Goal: Task Accomplishment & Management: Manage account settings

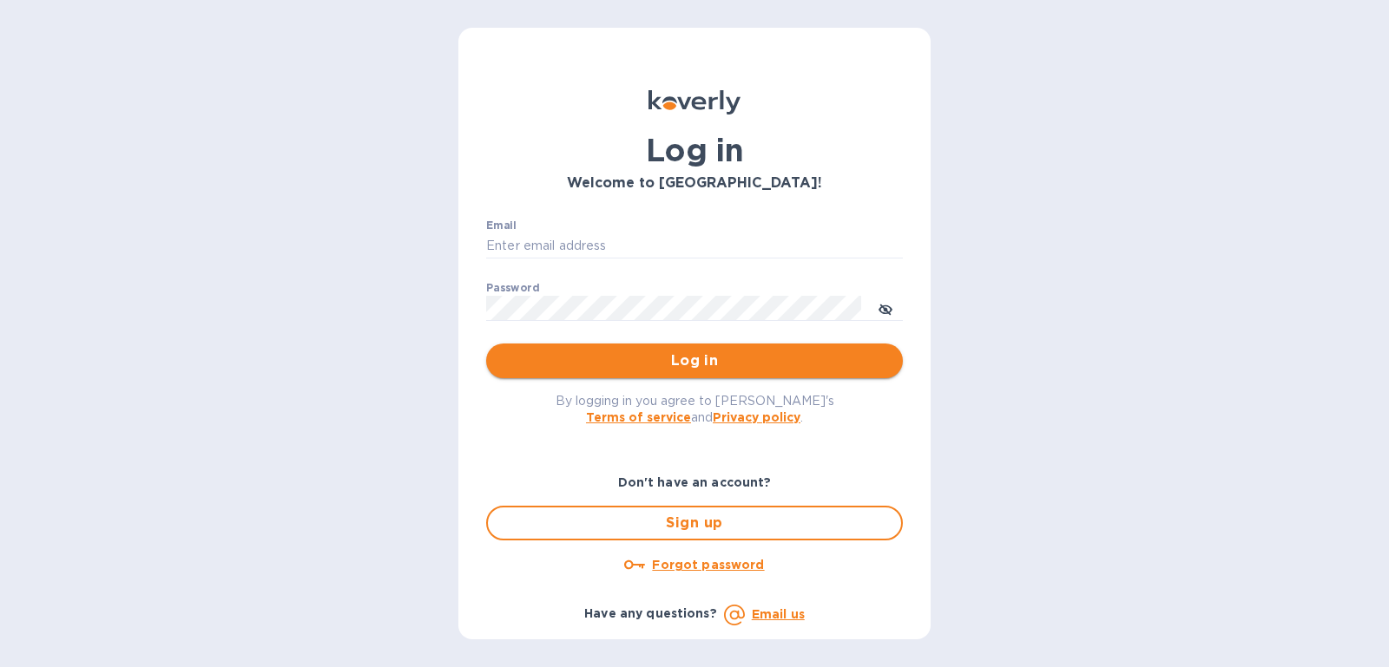
type input "brett@soilexpeditionco.com"
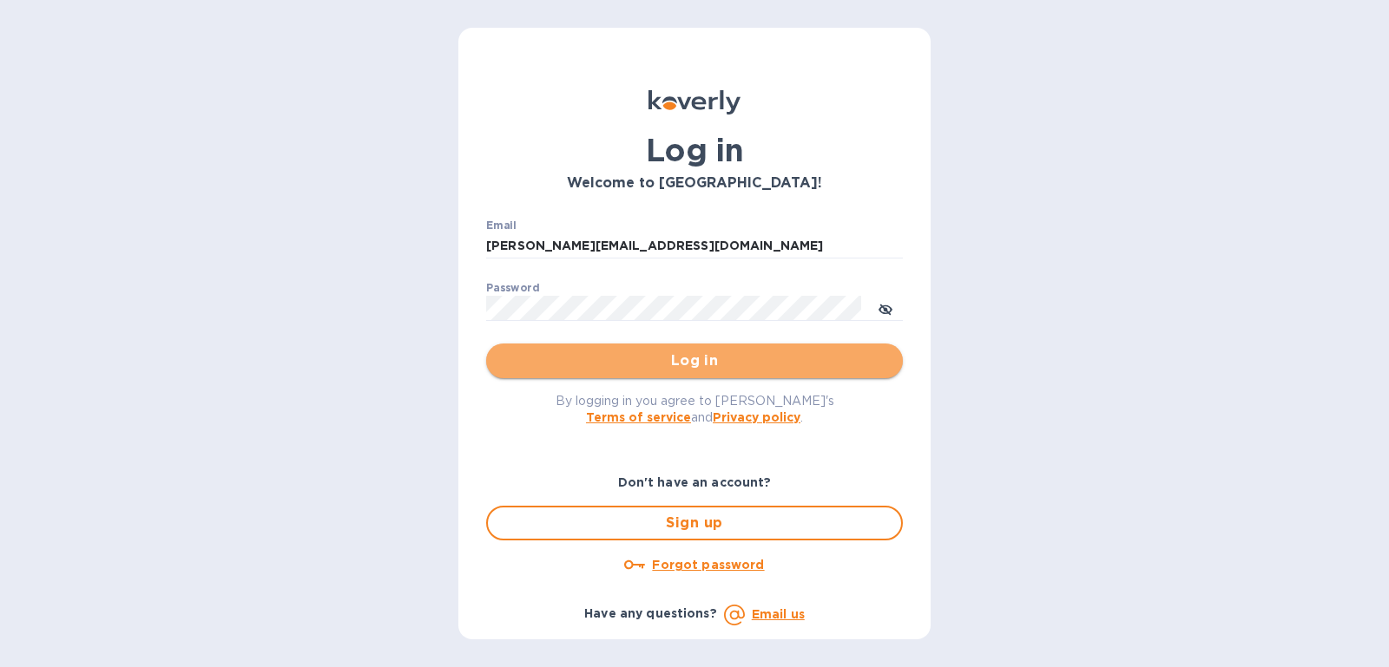
click at [702, 364] on span "Log in" at bounding box center [694, 361] width 389 height 21
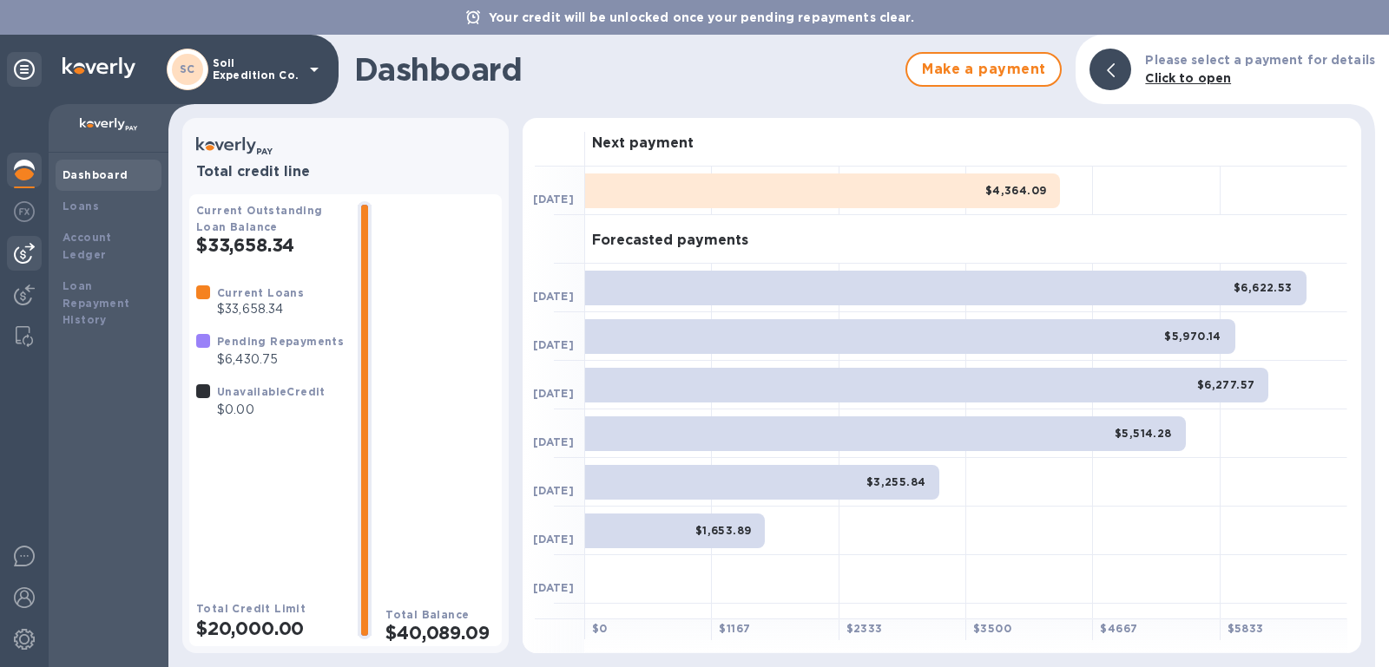
click at [28, 254] on img at bounding box center [24, 253] width 21 height 21
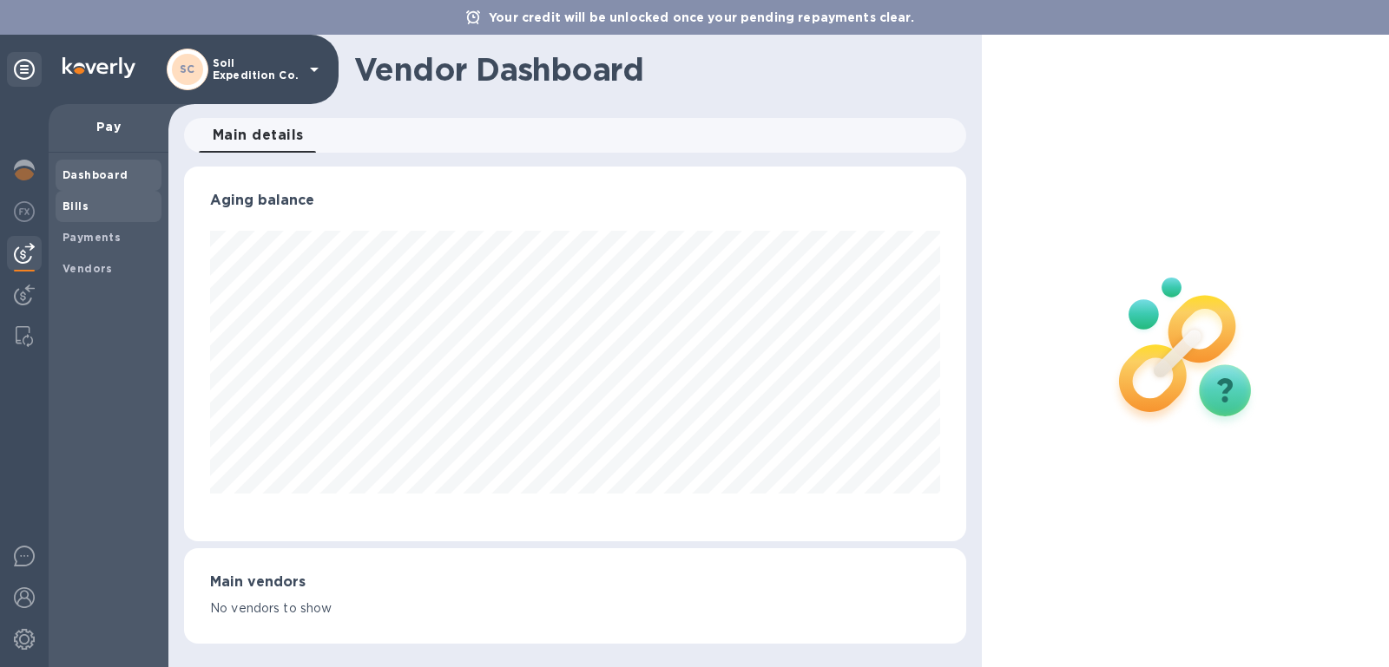
scroll to position [867497, 867097]
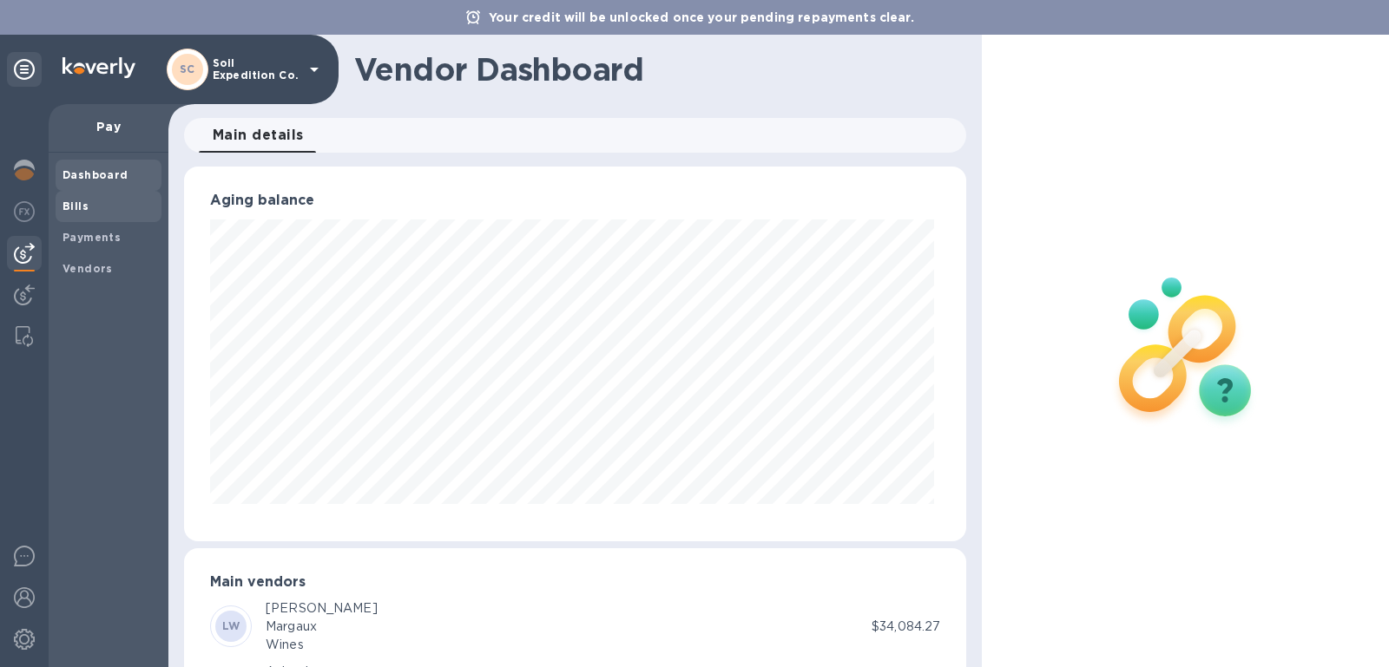
click at [81, 212] on span "Bills" at bounding box center [75, 206] width 26 height 17
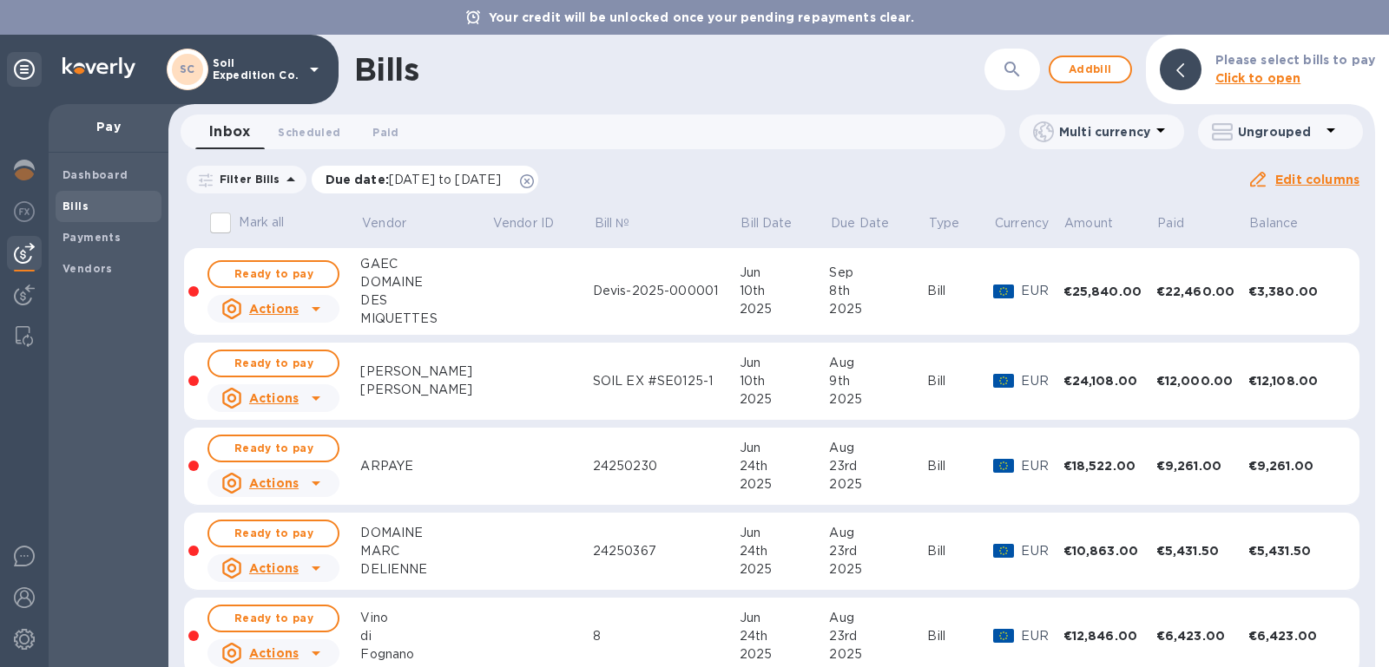
click at [534, 179] on icon at bounding box center [527, 181] width 14 height 14
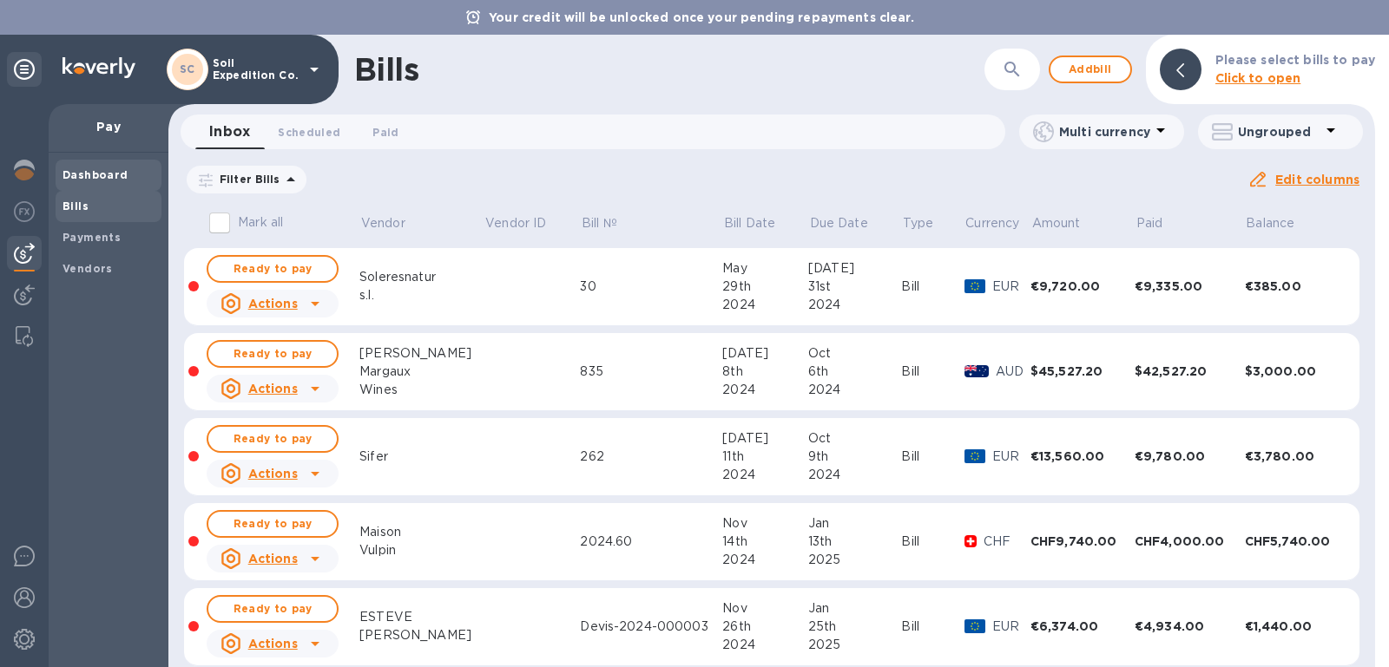
click at [92, 174] on b "Dashboard" at bounding box center [95, 174] width 66 height 13
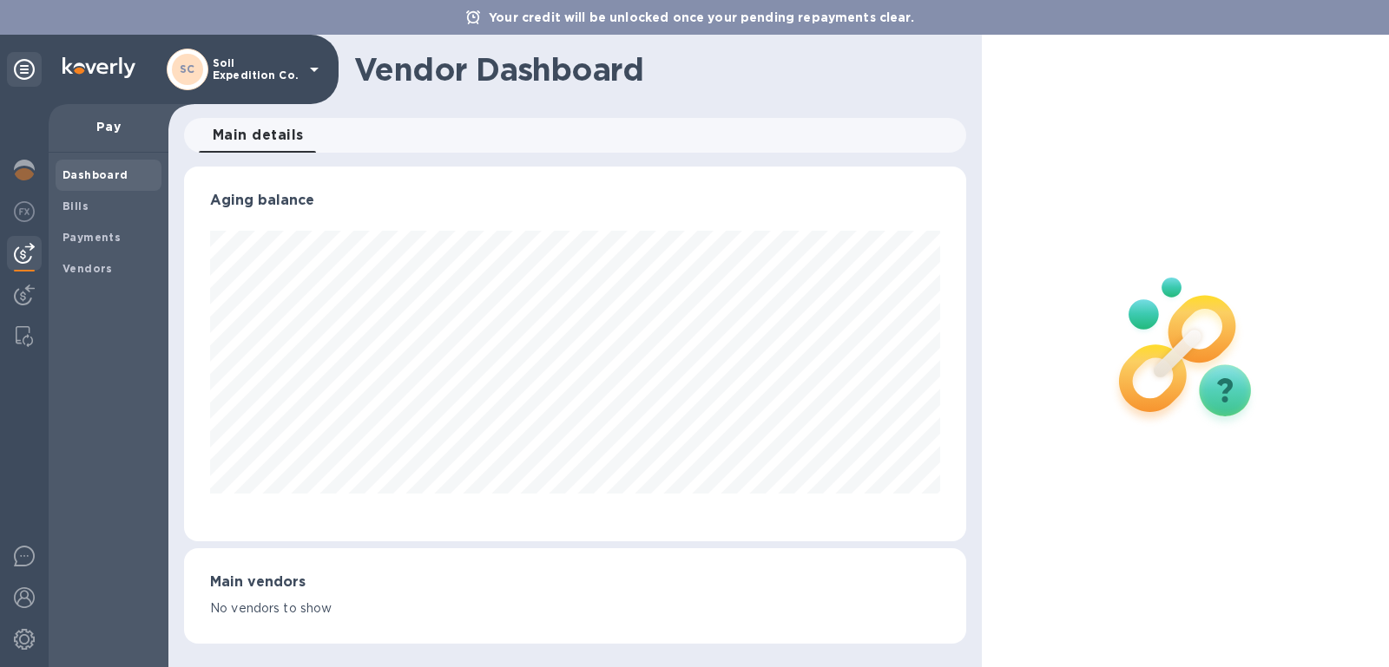
scroll to position [374, 775]
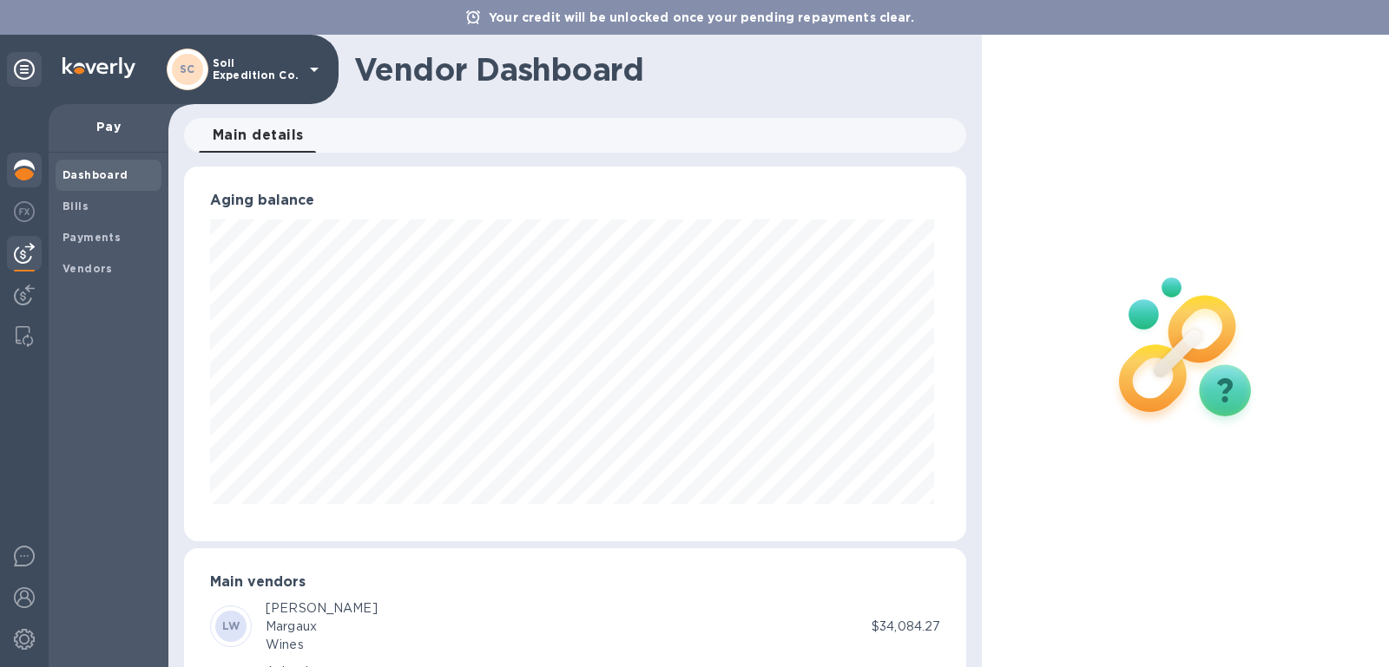
click at [30, 170] on img at bounding box center [24, 170] width 21 height 21
